Goal: Task Accomplishment & Management: Use online tool/utility

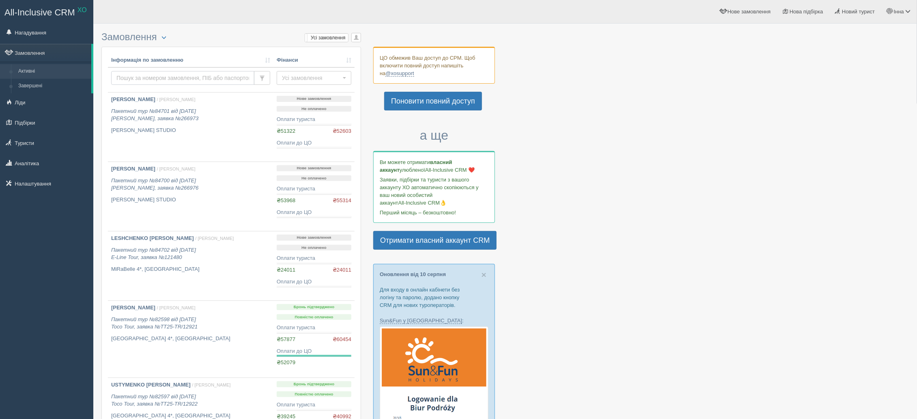
click at [154, 77] on input "text" at bounding box center [182, 78] width 143 height 14
type input "55230"
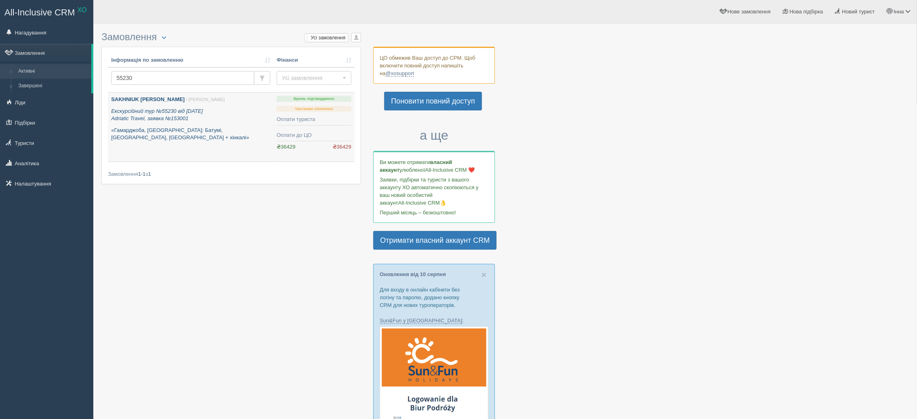
click at [143, 99] on b "SAKHNIUK OLENA" at bounding box center [147, 99] width 73 height 6
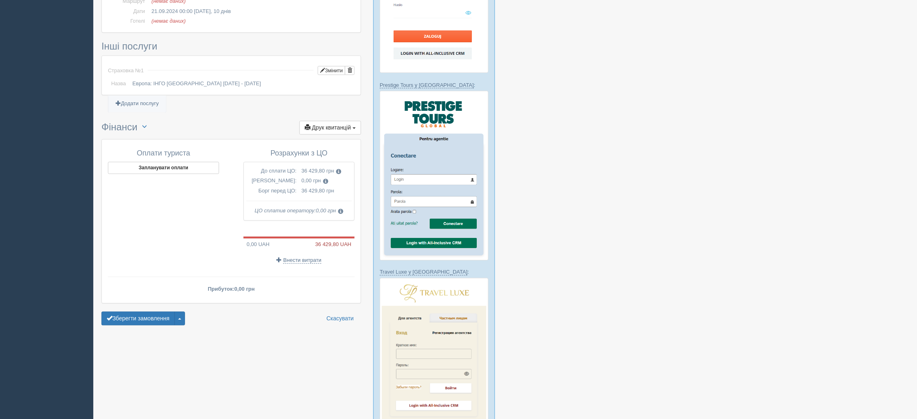
scroll to position [487, 0]
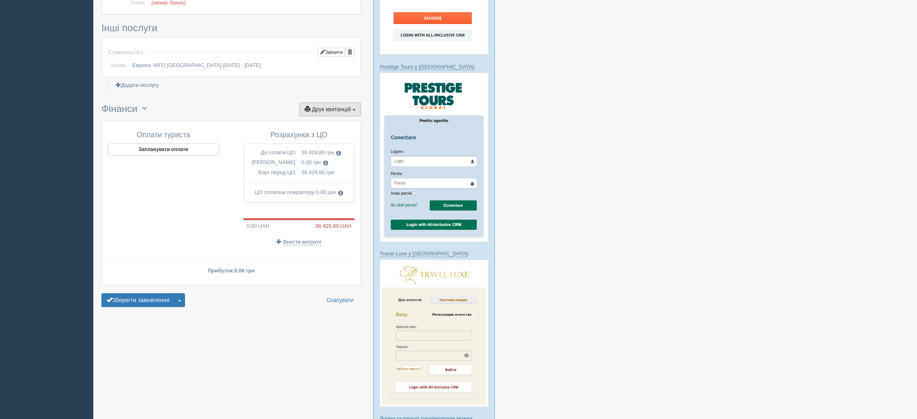
click at [349, 106] on span "Друк квитанцій" at bounding box center [331, 109] width 39 height 6
click at [326, 198] on link "Рахунок від ЦО №1 від 17.08.2024" at bounding box center [314, 204] width 93 height 13
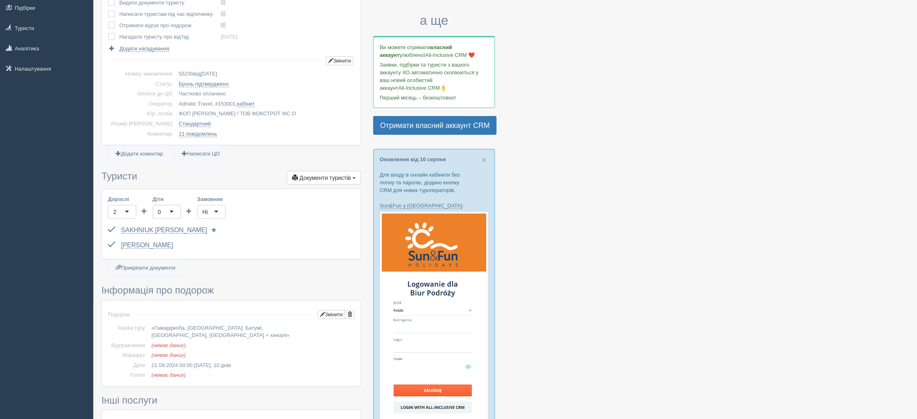
scroll to position [0, 0]
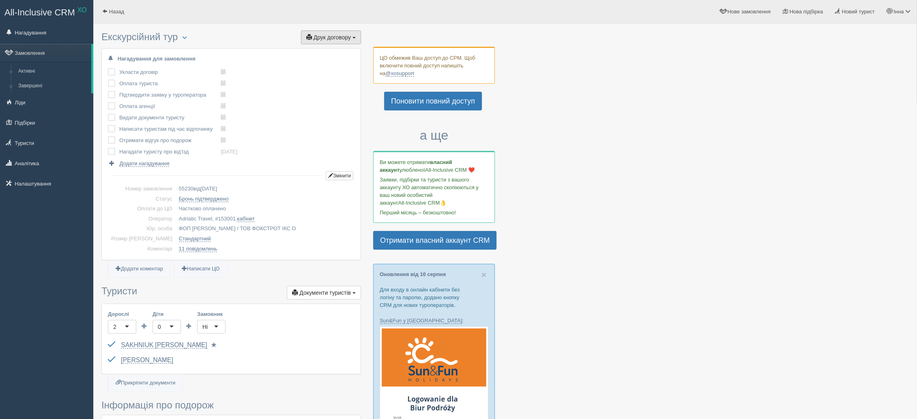
click at [339, 38] on span "Друк договору" at bounding box center [332, 37] width 37 height 6
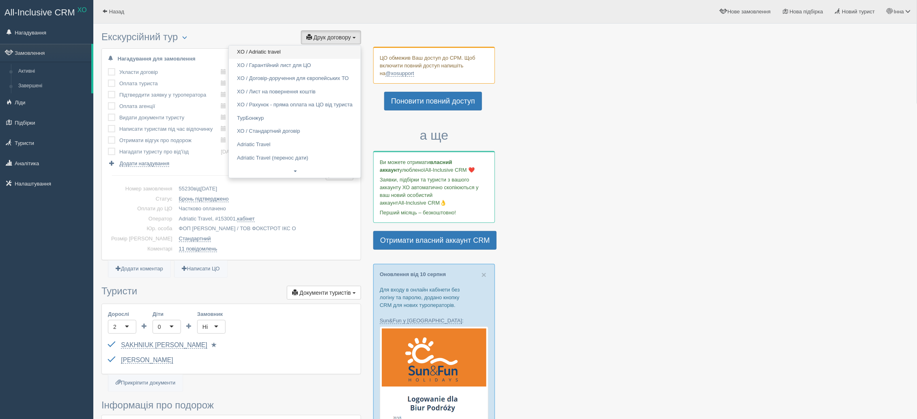
click at [300, 50] on link "XO / Adriatic travel" at bounding box center [295, 51] width 132 height 13
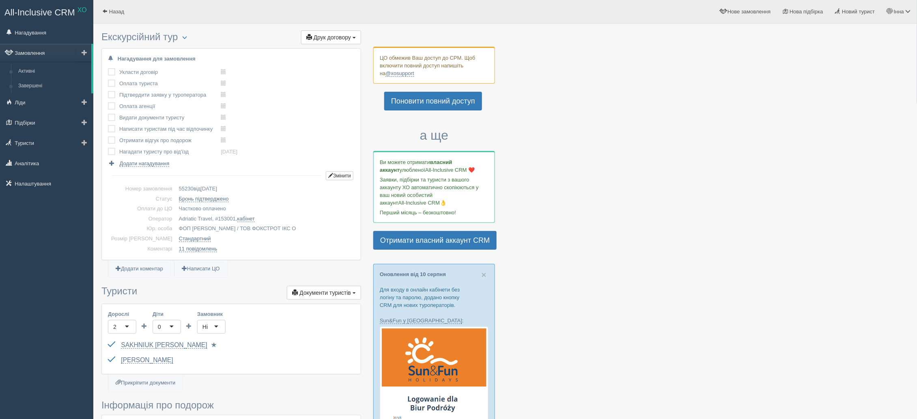
click at [32, 55] on link "Замовлення" at bounding box center [45, 53] width 91 height 18
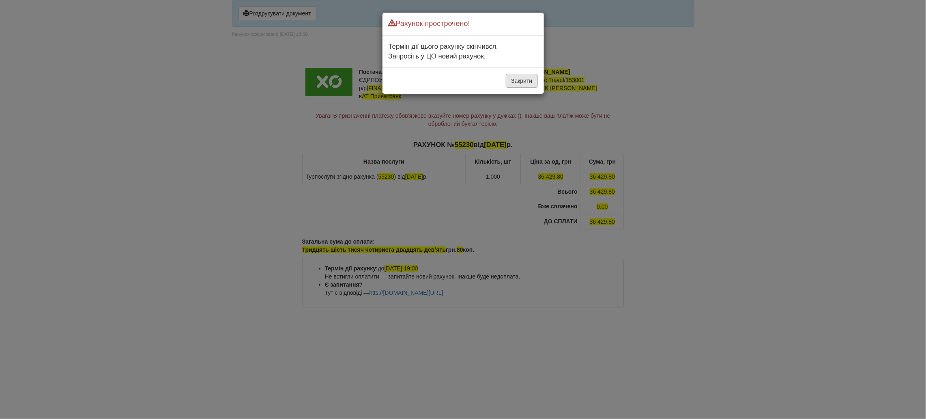
click at [522, 84] on button "Закрити" at bounding box center [522, 81] width 32 height 14
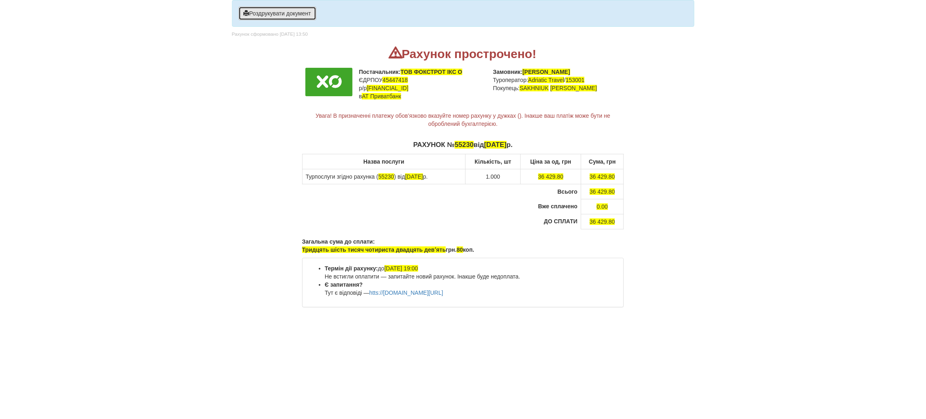
click at [268, 16] on button "Роздрукувати документ" at bounding box center [277, 13] width 78 height 14
click at [256, 13] on button "Роздрукувати документ" at bounding box center [277, 13] width 78 height 14
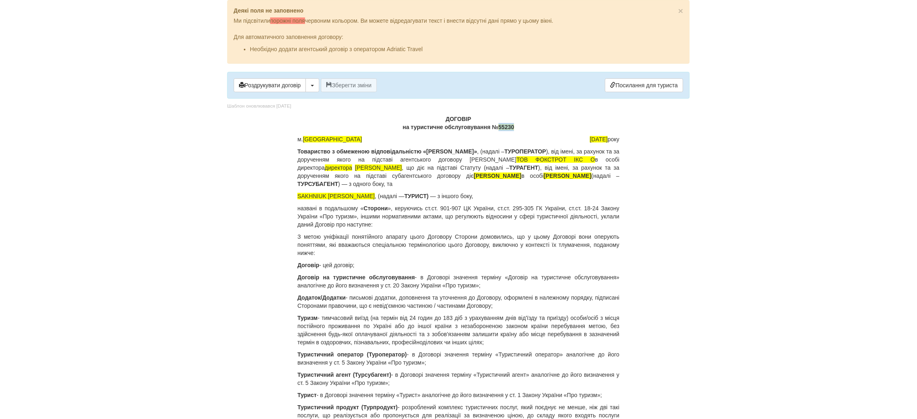
drag, startPoint x: 517, startPoint y: 126, endPoint x: 497, endPoint y: 126, distance: 19.9
click at [497, 126] on p "ДОГОВІР на туристичне обслуговування № 55230" at bounding box center [458, 123] width 322 height 16
drag, startPoint x: 347, startPoint y: 196, endPoint x: 297, endPoint y: 195, distance: 49.9
click at [297, 195] on p "SAKHNIUK [PERSON_NAME] , (надалі — ТУРИСТ) — з іншого боку," at bounding box center [458, 196] width 322 height 8
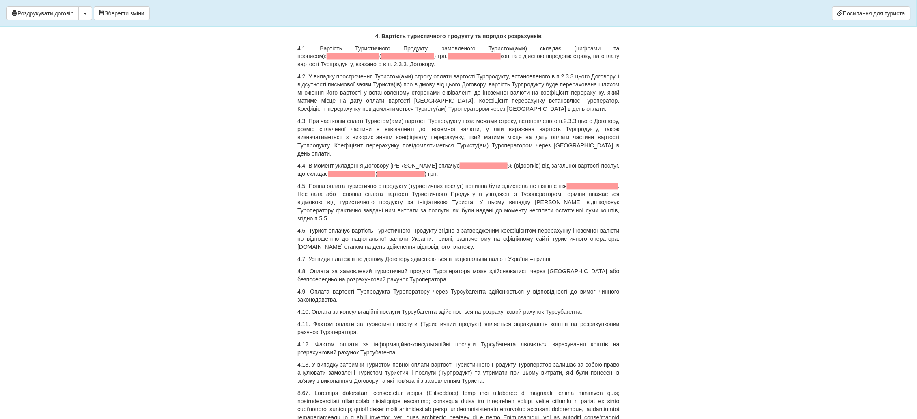
scroll to position [2737, 0]
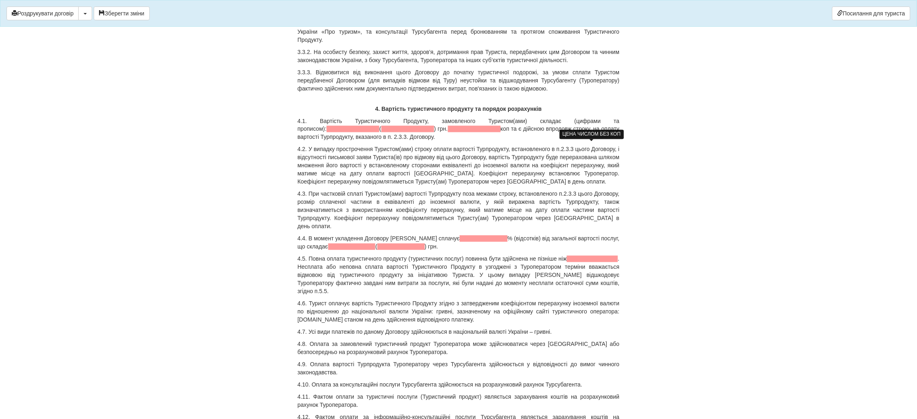
click at [379, 132] on span at bounding box center [353, 129] width 53 height 6
drag, startPoint x: 348, startPoint y: 155, endPoint x: 305, endPoint y: 157, distance: 43.1
click at [305, 141] on p "4.1. Вартість Туристичного Продукту, замовленого Туристом(ами) складає (цифрами…" at bounding box center [458, 129] width 322 height 24
click at [404, 132] on span at bounding box center [410, 129] width 59 height 6
click at [416, 141] on p "4.1. Вартість Туристичного Продукту, замовленого Туристом(ами) складає (цифрами…" at bounding box center [458, 129] width 322 height 24
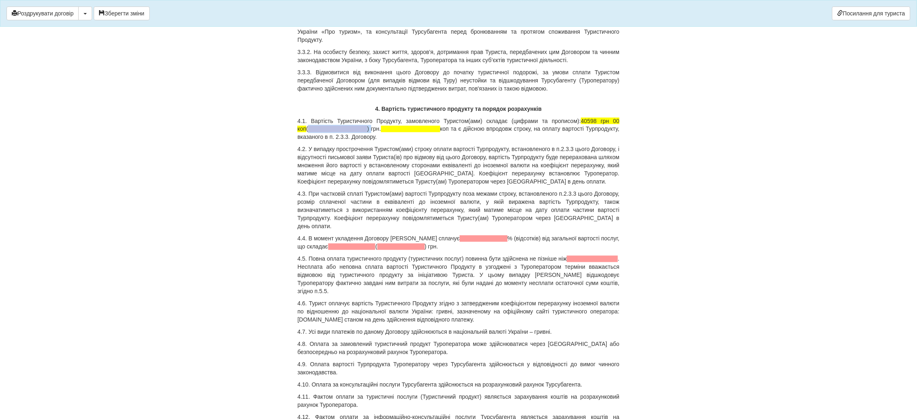
drag, startPoint x: 350, startPoint y: 153, endPoint x: 293, endPoint y: 155, distance: 56.4
drag, startPoint x: 474, startPoint y: 155, endPoint x: 418, endPoint y: 155, distance: 56.0
click at [418, 141] on p "4.1. Вартість Туристичного Продукту, замовленого Туристом(ами) складає (цифрами…" at bounding box center [458, 129] width 322 height 24
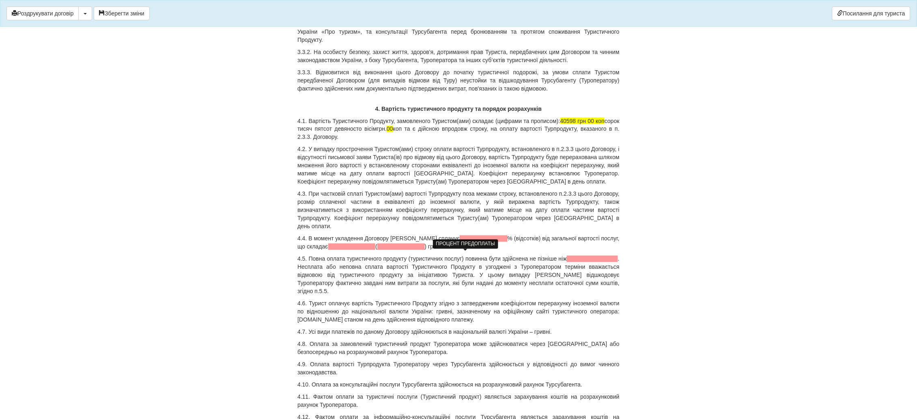
click at [460, 242] on span at bounding box center [484, 238] width 48 height 6
click at [325, 250] on span at bounding box center [342, 246] width 47 height 6
drag, startPoint x: 371, startPoint y: 264, endPoint x: 310, endPoint y: 260, distance: 61.4
click at [310, 251] on p "4.4. В момент укладення Договору Турист сплачує 15 % (відсотків) від загальної …" at bounding box center [458, 242] width 322 height 16
click at [361, 250] on span at bounding box center [384, 246] width 47 height 6
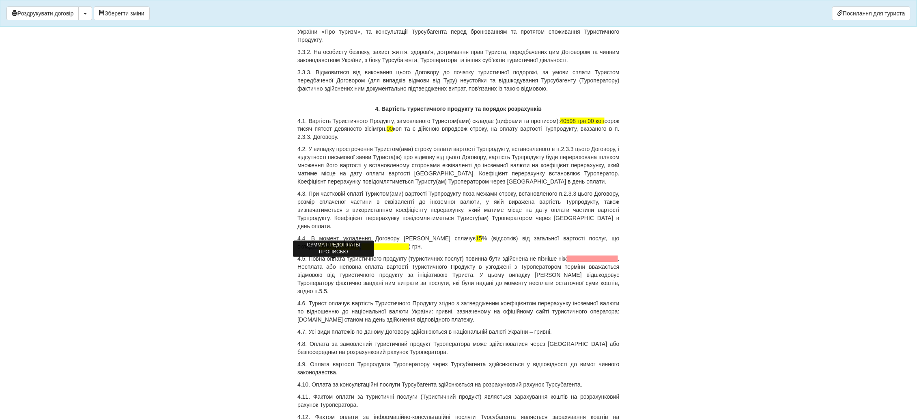
click at [361, 250] on span at bounding box center [384, 246] width 47 height 6
click at [359, 251] on p "4.4. В момент укладення Договору Турист сплачує 15 % (відсотків) від загальної …" at bounding box center [458, 242] width 322 height 16
click at [361, 250] on span at bounding box center [384, 246] width 47 height 6
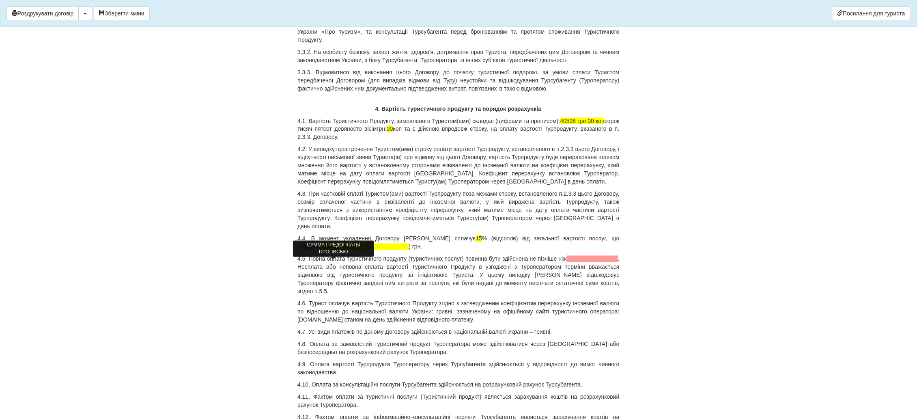
click at [361, 250] on span at bounding box center [384, 246] width 47 height 6
click at [397, 251] on p "4.4. В момент укладення Договору Турист сплачує 15 % (відсотків) від загальної …" at bounding box center [458, 242] width 322 height 16
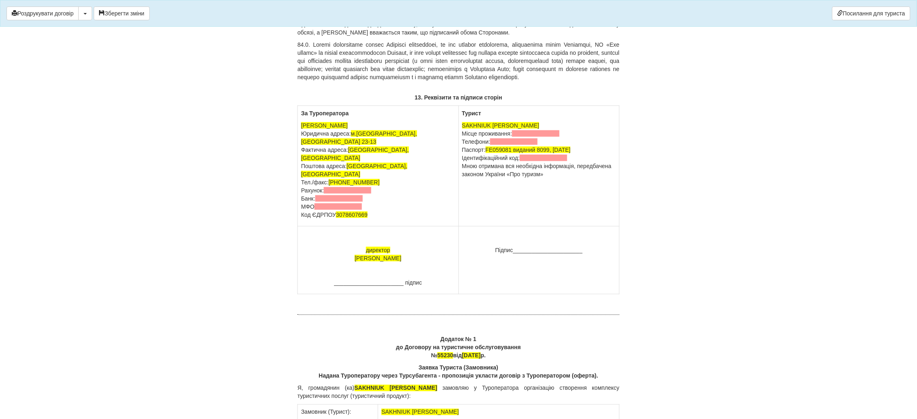
scroll to position [6023, 0]
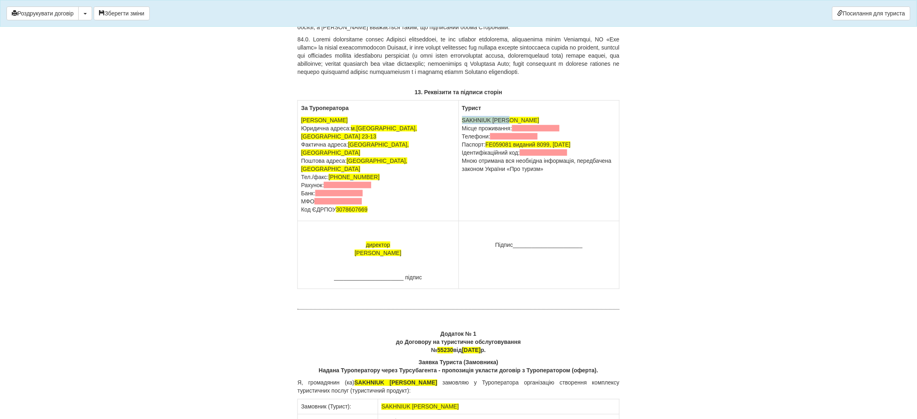
drag, startPoint x: 515, startPoint y: 171, endPoint x: 460, endPoint y: 171, distance: 55.6
click at [460, 171] on td "Турист SAKHNIUK OLENA Місце проживання: Телефони: Паспорт: FE059081 виданий 809…" at bounding box center [538, 161] width 161 height 120
drag, startPoint x: 376, startPoint y: 232, endPoint x: 299, endPoint y: 213, distance: 79.9
click at [299, 213] on td "За Туроператора ФОП Сосновська Інна Ігорівна Юридична адреса: м.Київ, вул Ахмат…" at bounding box center [378, 161] width 161 height 120
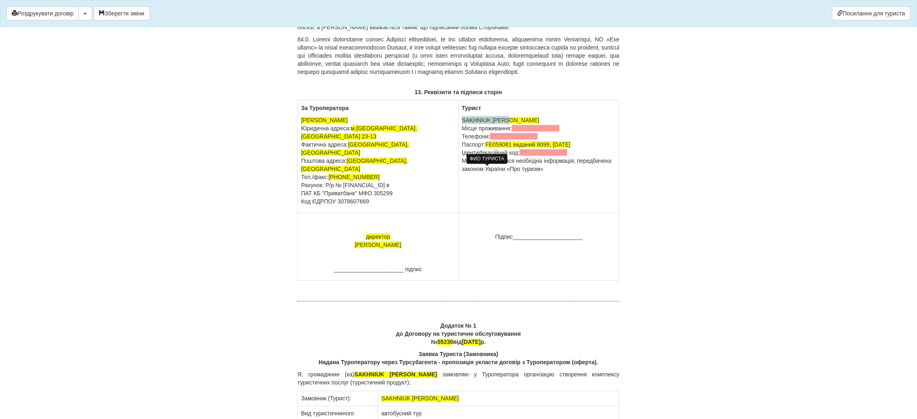
drag, startPoint x: 516, startPoint y: 168, endPoint x: 463, endPoint y: 169, distance: 53.6
click at [463, 169] on p "SAKHNIUK OLENA Місце проживання: Телефони: Паспорт: FE059081 виданий 8099, 13.0…" at bounding box center [539, 144] width 154 height 57
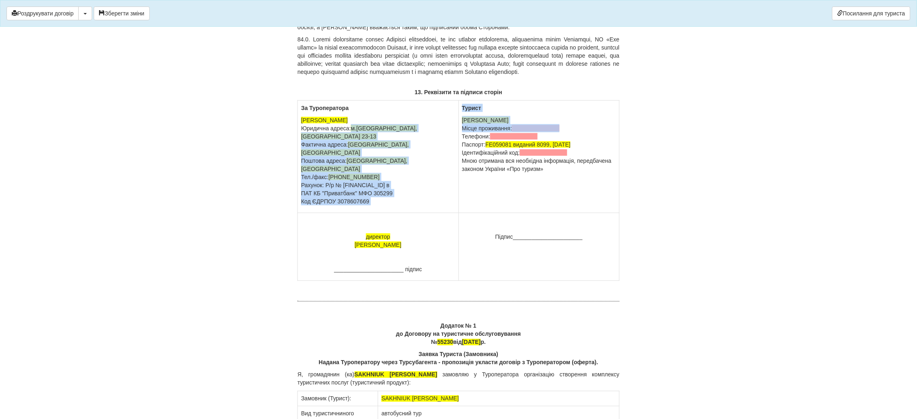
drag, startPoint x: 569, startPoint y: 180, endPoint x: 454, endPoint y: 178, distance: 115.2
click at [454, 178] on tr "За Туроператора ФОП Сосновська Інна Ігорівна Юридична адреса: м.Київ, вул Ахмат…" at bounding box center [459, 157] width 322 height 112
click at [563, 173] on p "Сахнюк Олена Миколаївна Місце проживання: Телефони: Паспорт: FE059081 виданий 8…" at bounding box center [539, 144] width 154 height 57
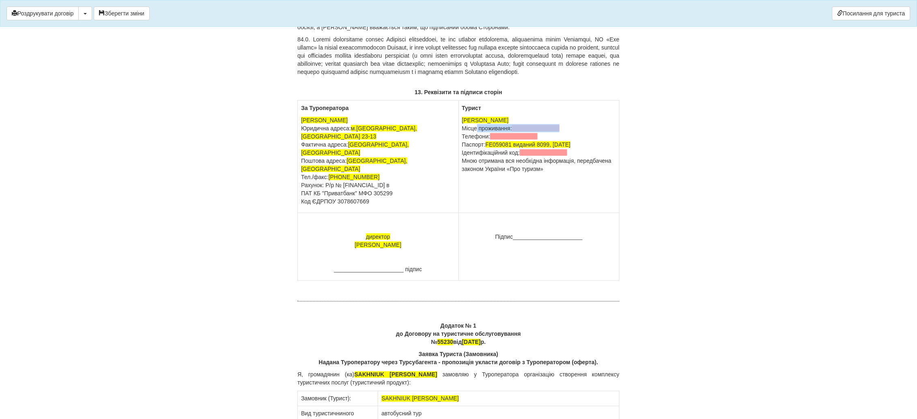
drag, startPoint x: 569, startPoint y: 175, endPoint x: 464, endPoint y: 180, distance: 105.2
click at [464, 173] on p "Сахнюк Олена Миколаївна Місце проживання: Телефони: Паспорт: FE059081 виданий 8…" at bounding box center [539, 144] width 154 height 57
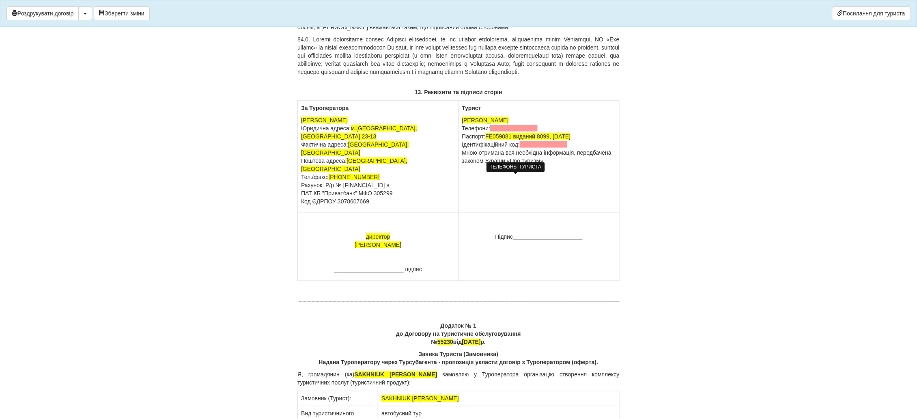
click at [496, 131] on span at bounding box center [513, 128] width 47 height 6
drag, startPoint x: 584, startPoint y: 194, endPoint x: 463, endPoint y: 193, distance: 120.9
click at [463, 165] on p "Сахнюк Олена Миколаївна Телефони: 0963024043 Паспорт: FE059081 виданий 8099, 13…" at bounding box center [539, 140] width 154 height 49
click at [563, 213] on td "Турист Сахнюк Олена Миколаївна Телефони: 0963024043 Паспорт: FE059081 виданий 8…" at bounding box center [538, 157] width 161 height 112
click at [494, 241] on p "Підпис______________________" at bounding box center [539, 236] width 154 height 8
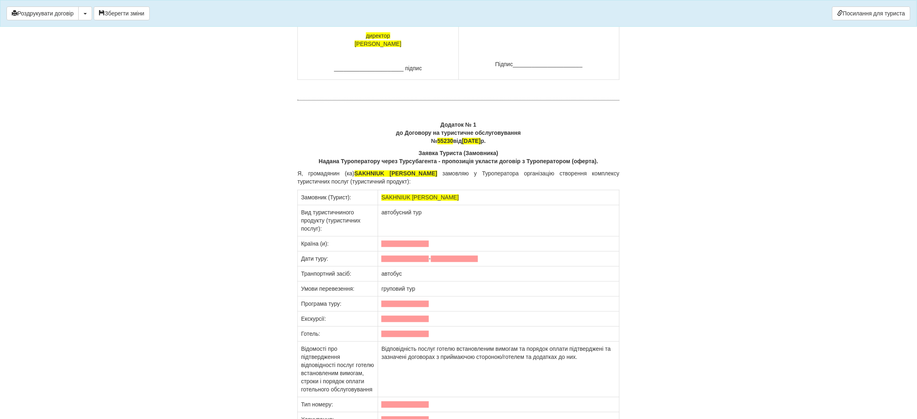
scroll to position [6266, 0]
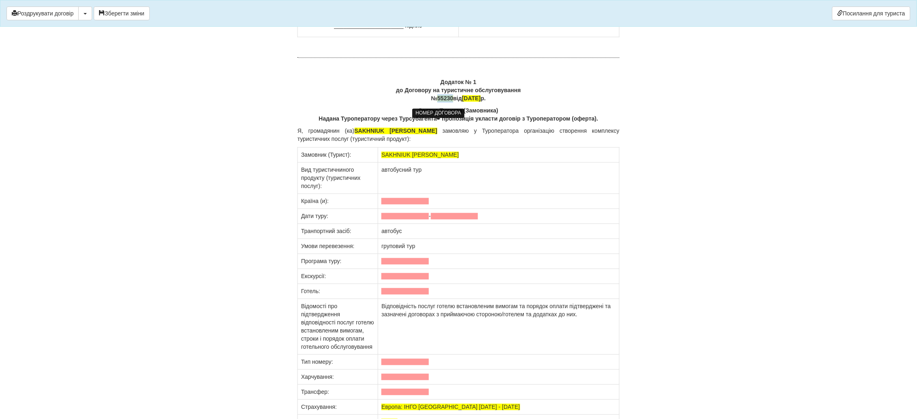
drag, startPoint x: 445, startPoint y: 125, endPoint x: 431, endPoint y: 125, distance: 13.8
click at [437, 102] on span "55230" at bounding box center [445, 98] width 16 height 6
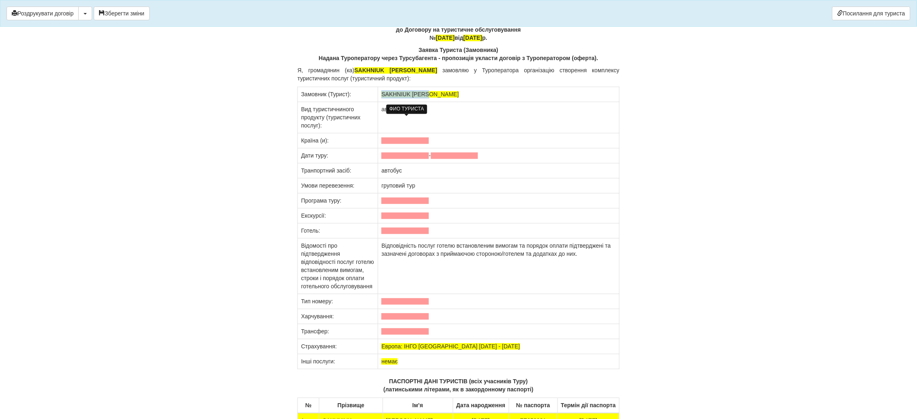
drag, startPoint x: 435, startPoint y: 118, endPoint x: 382, endPoint y: 116, distance: 52.7
click at [382, 102] on td "SAKHNIUK OLENA" at bounding box center [498, 94] width 241 height 15
click at [410, 133] on td "автобусний тур" at bounding box center [498, 117] width 241 height 31
click at [414, 144] on span at bounding box center [404, 140] width 47 height 6
click at [403, 159] on span at bounding box center [404, 155] width 47 height 6
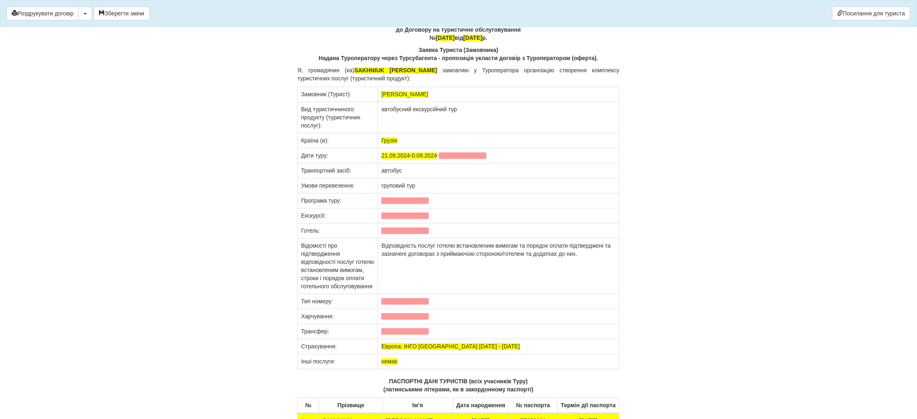
click at [493, 163] on td "21.09.2024-0.09.2024 -" at bounding box center [498, 155] width 241 height 15
click at [414, 204] on span at bounding box center [404, 200] width 47 height 6
click at [415, 219] on span at bounding box center [404, 215] width 47 height 6
click at [398, 234] on span at bounding box center [404, 230] width 47 height 6
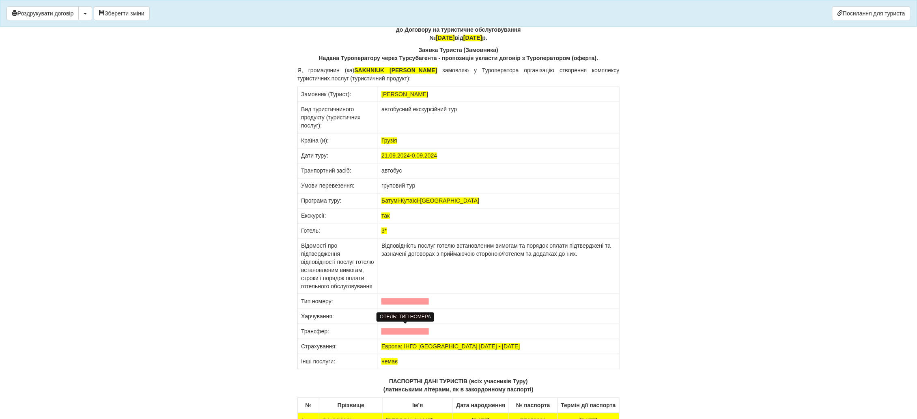
click at [395, 304] on span at bounding box center [404, 301] width 47 height 6
click at [389, 319] on span at bounding box center [404, 316] width 47 height 6
click at [389, 334] on span at bounding box center [404, 331] width 47 height 6
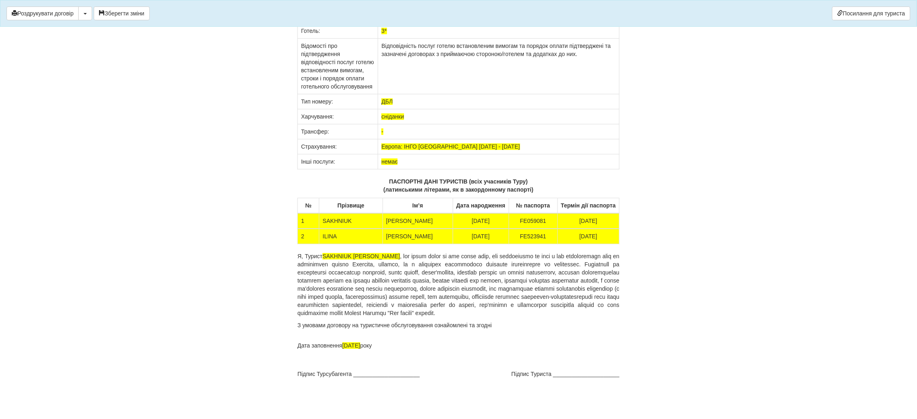
scroll to position [6553, 0]
drag, startPoint x: 372, startPoint y: 255, endPoint x: 325, endPoint y: 254, distance: 47.1
click at [325, 254] on span "SAKHNIUK OLENA" at bounding box center [360, 256] width 77 height 6
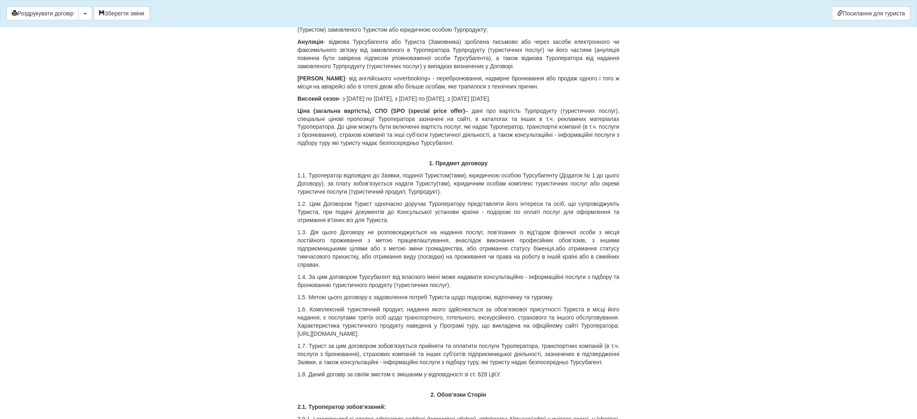
scroll to position [0, 0]
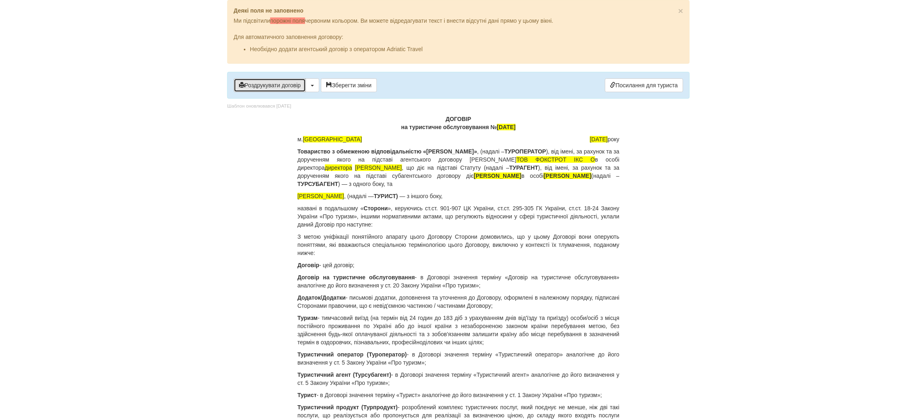
click at [272, 84] on button "Роздрукувати договір" at bounding box center [270, 85] width 72 height 14
click at [292, 83] on button "Роздрукувати договір" at bounding box center [270, 85] width 72 height 14
click at [261, 79] on button "Роздрукувати договір" at bounding box center [270, 85] width 72 height 14
click at [255, 85] on button "Роздрукувати договір" at bounding box center [270, 85] width 72 height 14
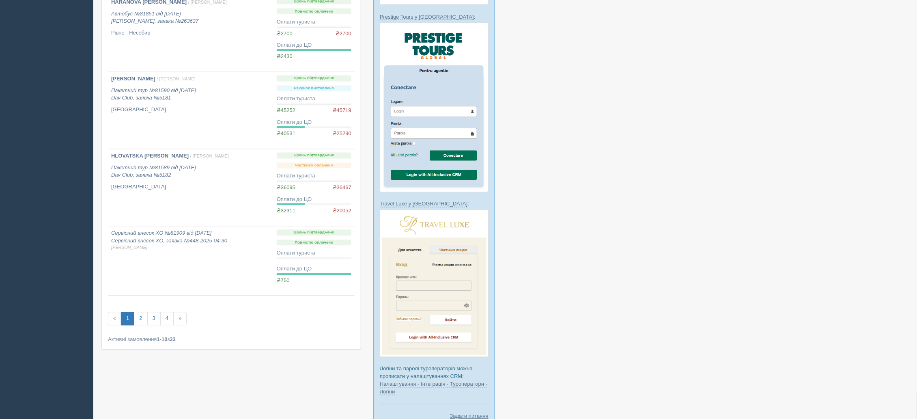
scroll to position [588, 0]
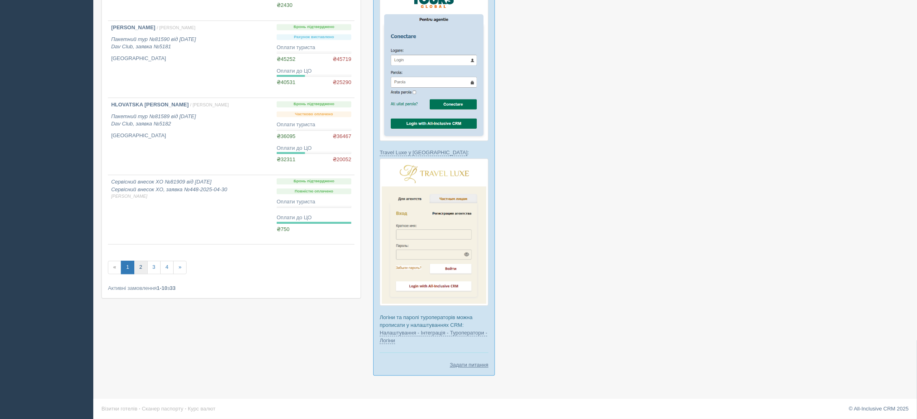
click at [144, 270] on link "2" at bounding box center [140, 266] width 13 height 13
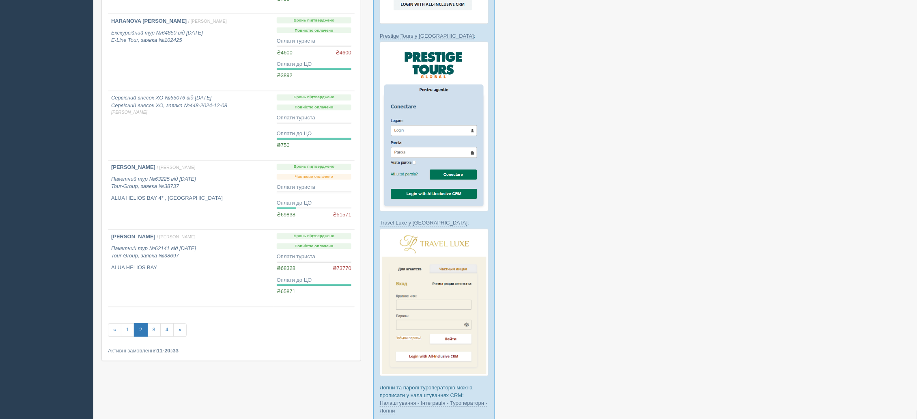
scroll to position [547, 0]
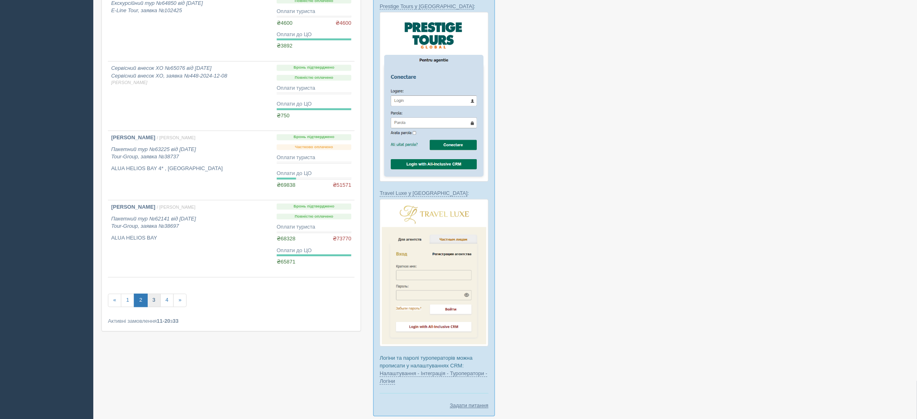
click at [151, 305] on link "3" at bounding box center [153, 300] width 13 height 13
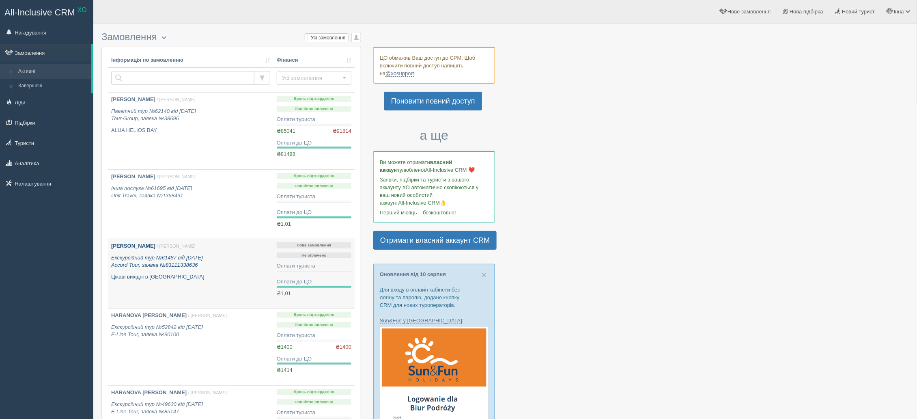
click at [141, 249] on b "[PERSON_NAME]" at bounding box center [133, 246] width 44 height 6
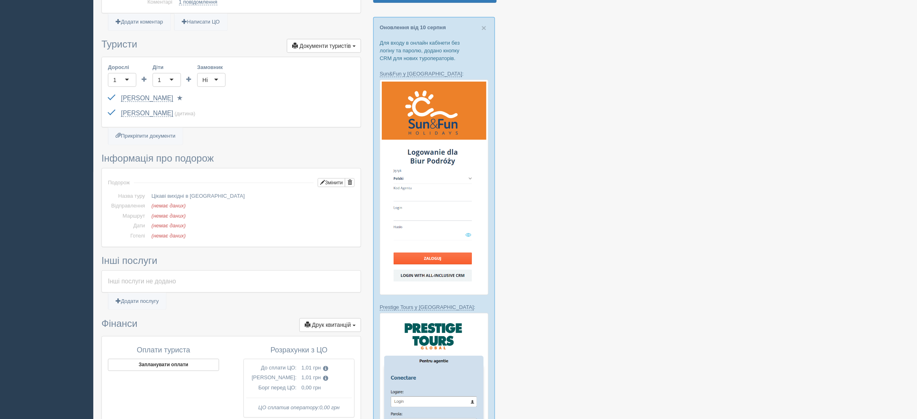
scroll to position [304, 0]
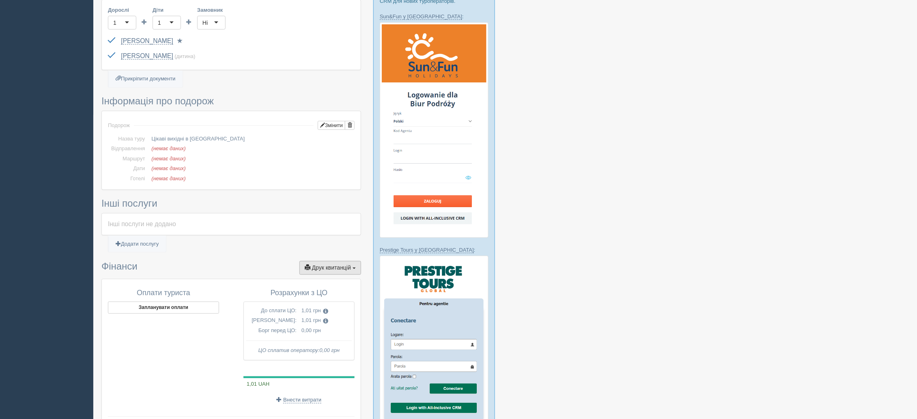
click at [340, 271] on button "Друк квитанцій Друк" at bounding box center [330, 268] width 62 height 14
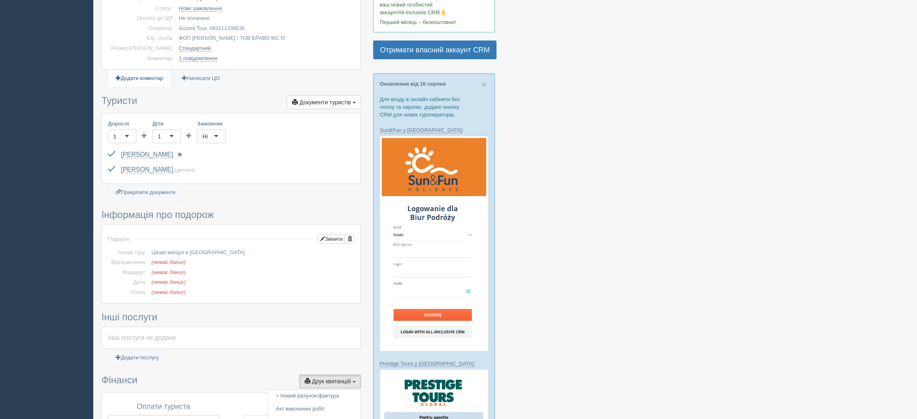
scroll to position [182, 0]
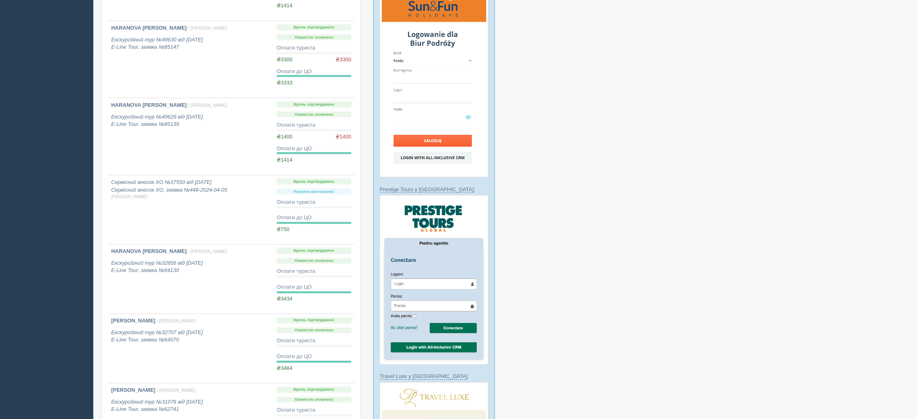
scroll to position [365, 0]
